Goal: Task Accomplishment & Management: Manage account settings

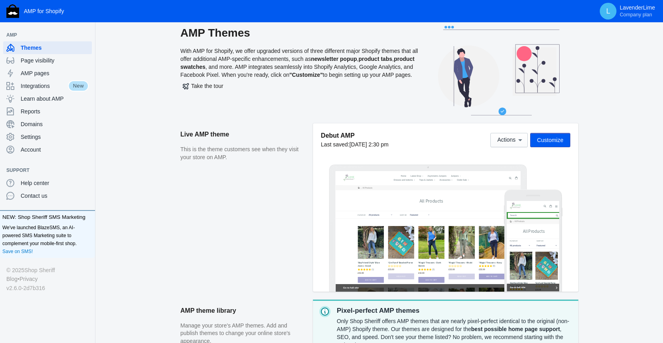
scroll to position [10, 0]
click at [552, 144] on button "Customize" at bounding box center [550, 139] width 40 height 14
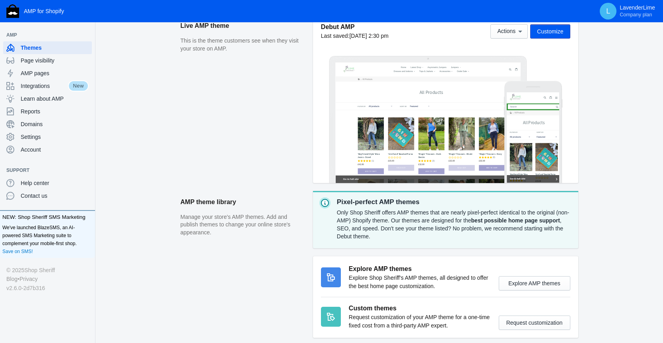
scroll to position [0, 0]
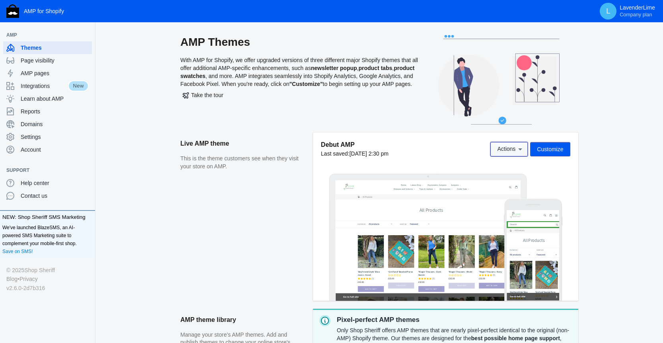
click at [522, 148] on icon at bounding box center [520, 149] width 8 height 8
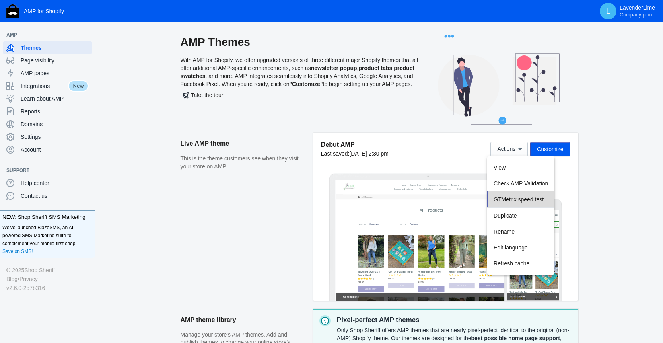
click at [507, 192] on button "GTMetrix speed test" at bounding box center [520, 199] width 67 height 16
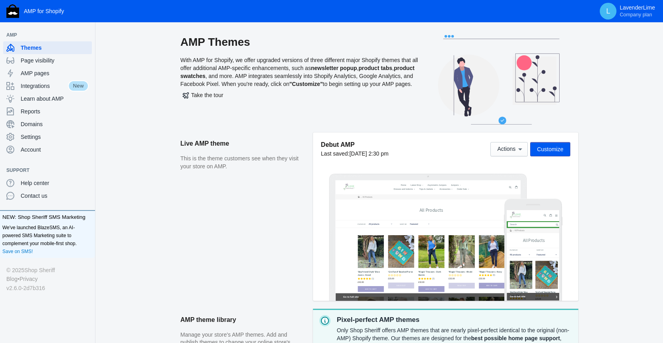
click at [545, 147] on span "Customize" at bounding box center [550, 149] width 26 height 6
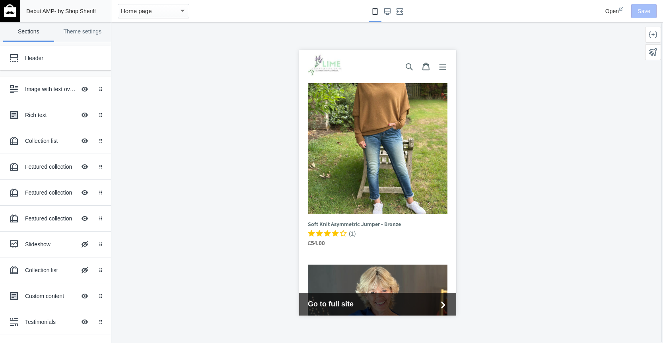
scroll to position [1566, 0]
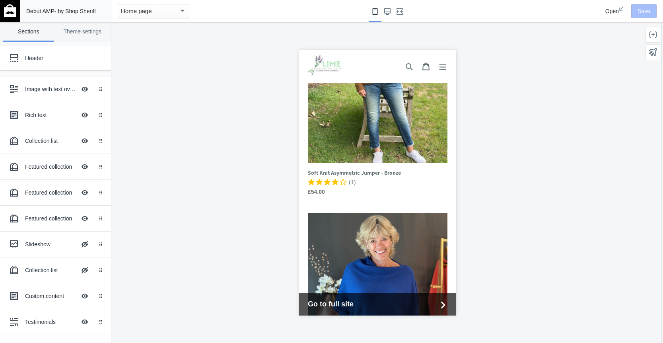
click at [163, 12] on div "Home page" at bounding box center [150, 11] width 58 height 10
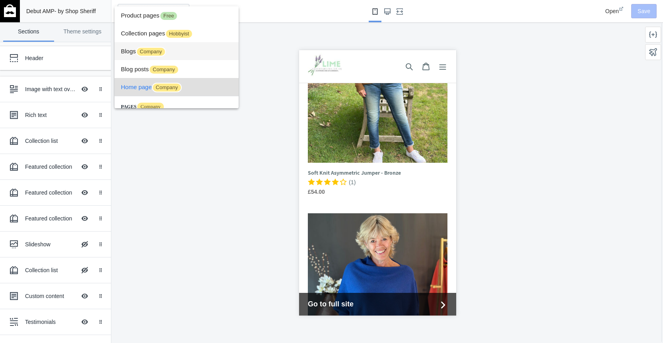
scroll to position [29, 0]
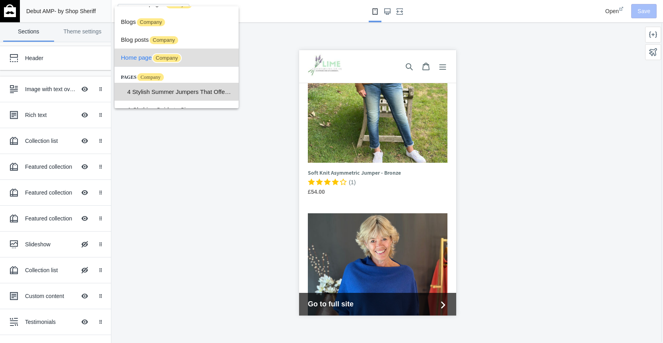
click at [144, 90] on span "4 Stylish Summer Jumpers That Offer Coverage (Without Compromising Style)" at bounding box center [179, 92] width 105 height 18
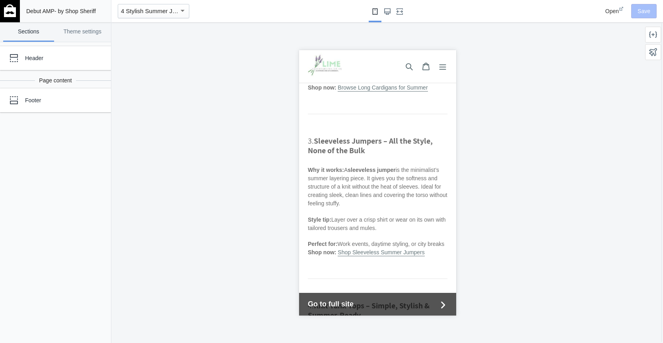
scroll to position [597, 0]
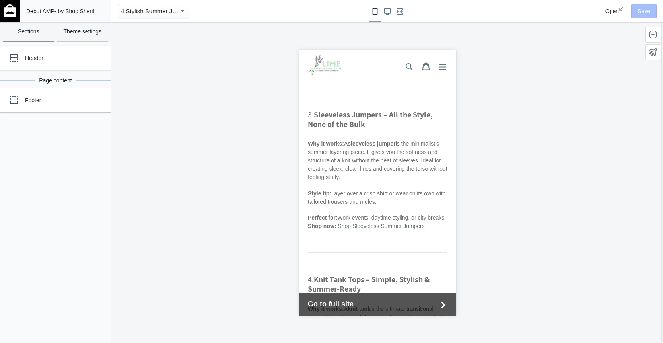
click at [76, 32] on link "Theme settings" at bounding box center [82, 31] width 51 height 19
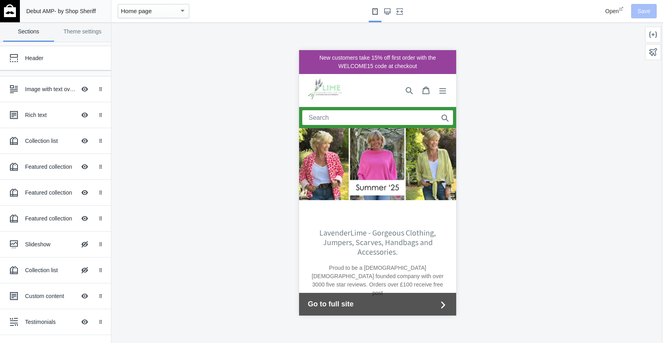
scroll to position [0, 140]
click at [183, 11] on div "button" at bounding box center [183, 11] width 4 height 2
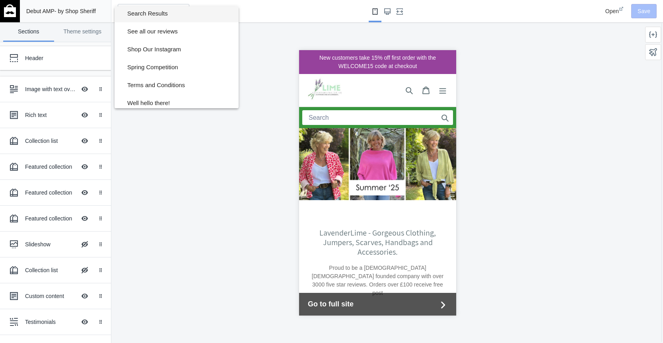
scroll to position [648, 0]
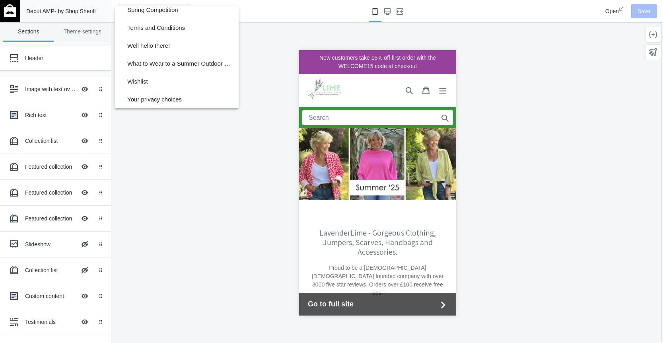
click at [441, 89] on div at bounding box center [331, 171] width 663 height 343
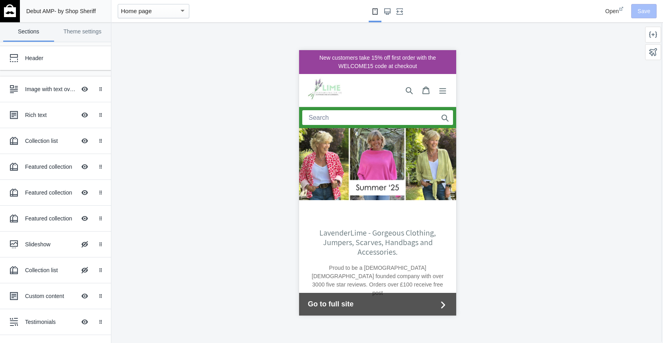
click at [173, 9] on div "Home page" at bounding box center [150, 11] width 58 height 10
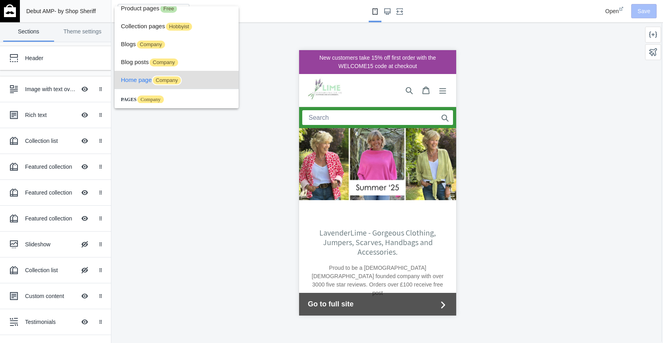
scroll to position [0, 0]
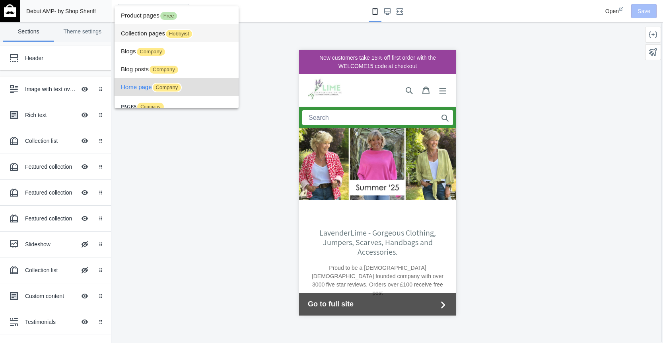
click at [156, 28] on span "Collection pages Hobbyist" at bounding box center [176, 33] width 111 height 18
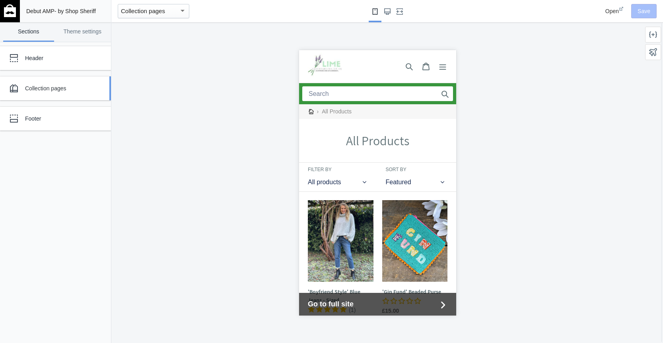
click at [64, 82] on div "Collection pages" at bounding box center [49, 88] width 87 height 16
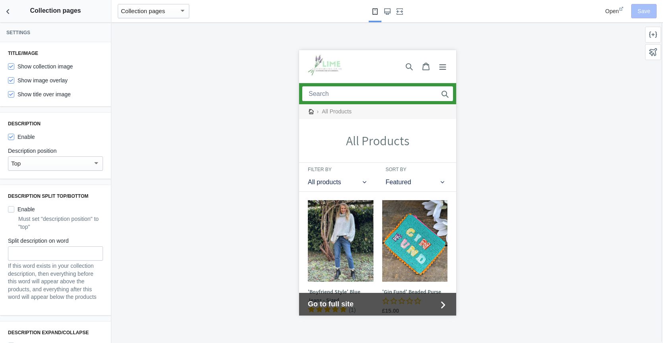
click at [445, 69] on icon "Menu" at bounding box center [443, 66] width 8 height 8
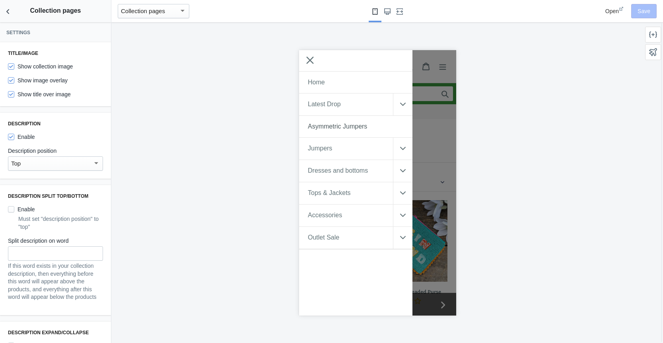
click at [331, 128] on span "Asymmetric Jumpers" at bounding box center [337, 125] width 59 height 7
click at [608, 8] on span "Open" at bounding box center [612, 11] width 14 height 6
